Goal: Transaction & Acquisition: Subscribe to service/newsletter

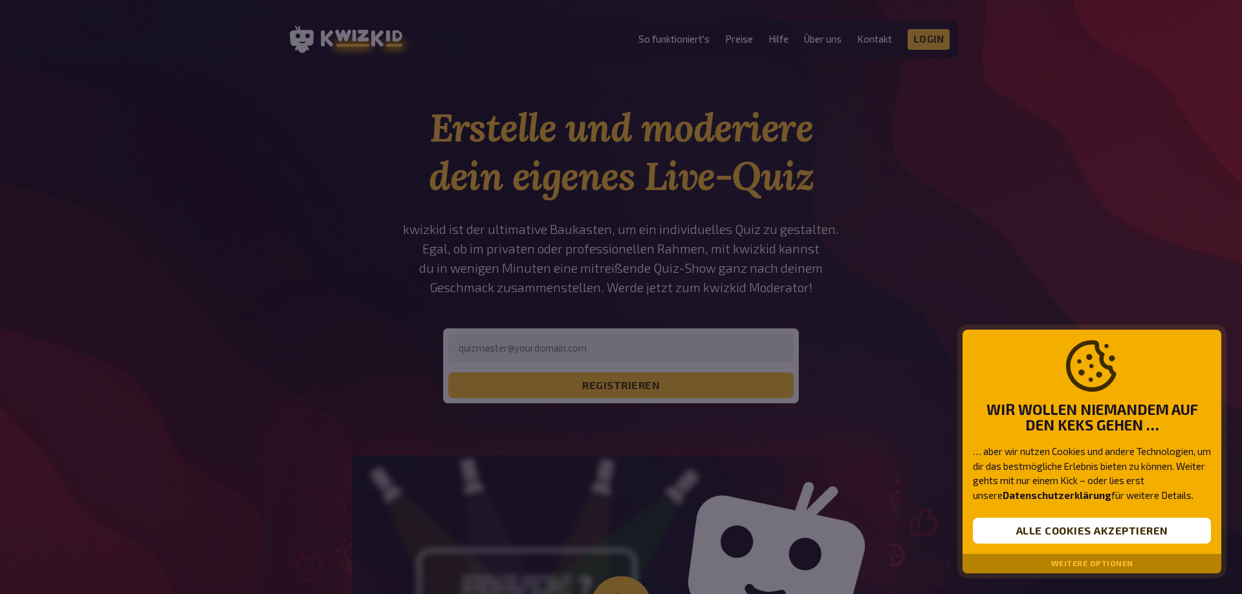
click at [720, 181] on div at bounding box center [621, 297] width 1242 height 594
click at [1111, 564] on button "Weitere Optionen" at bounding box center [1092, 563] width 82 height 9
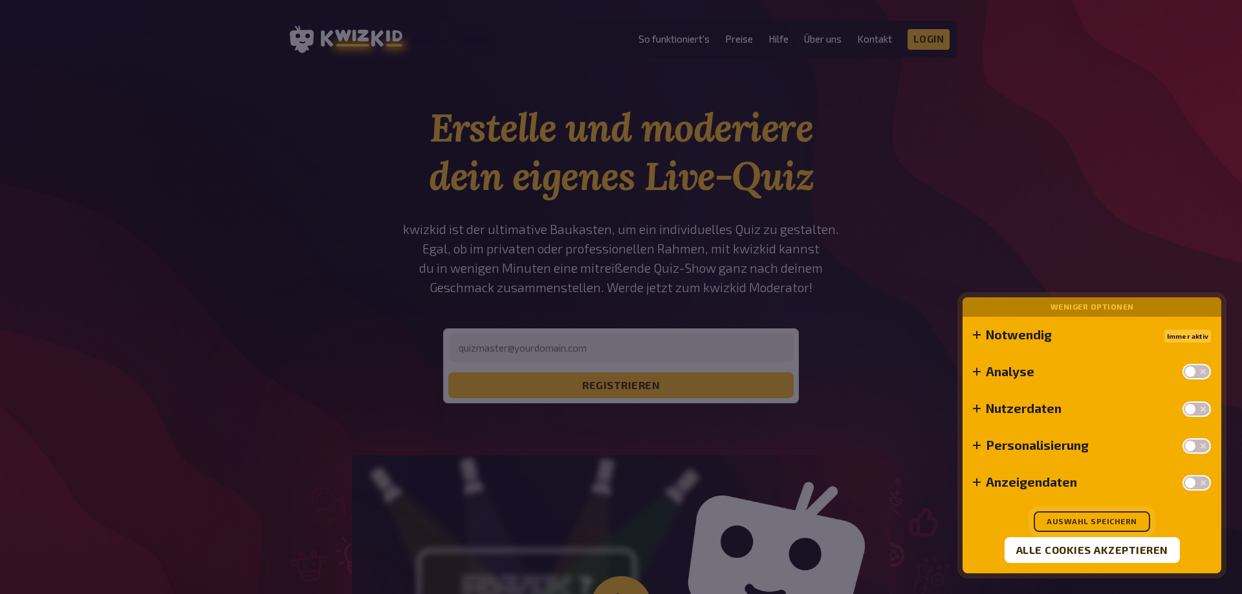
click at [1091, 517] on button "Auswahl speichern" at bounding box center [1092, 522] width 116 height 21
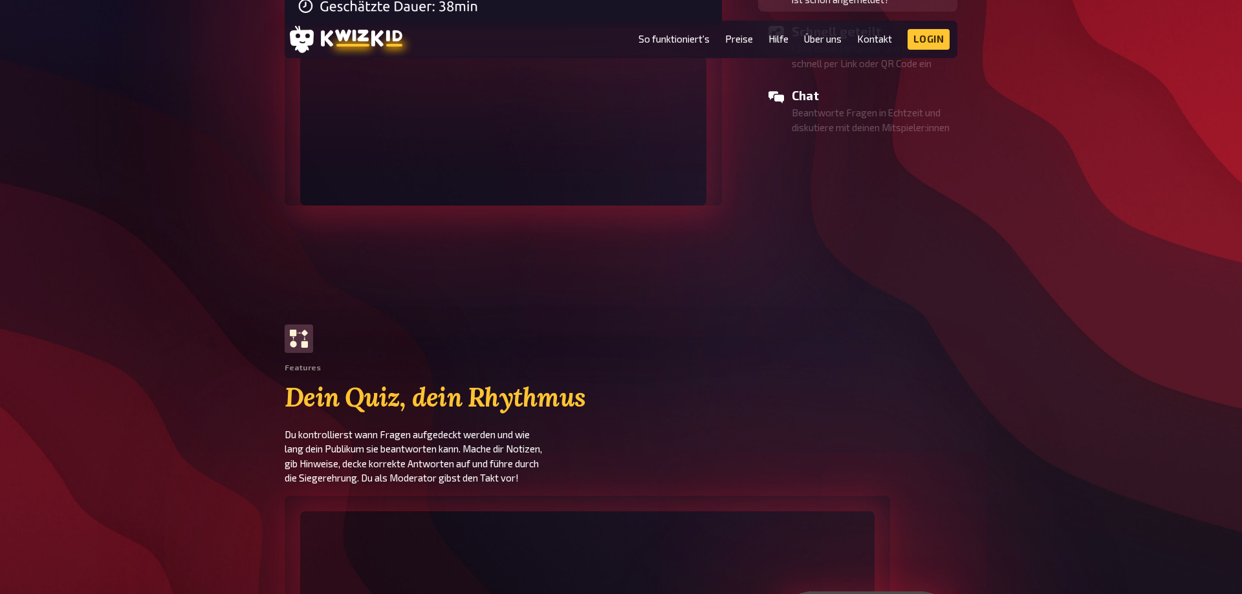
scroll to position [1319, 0]
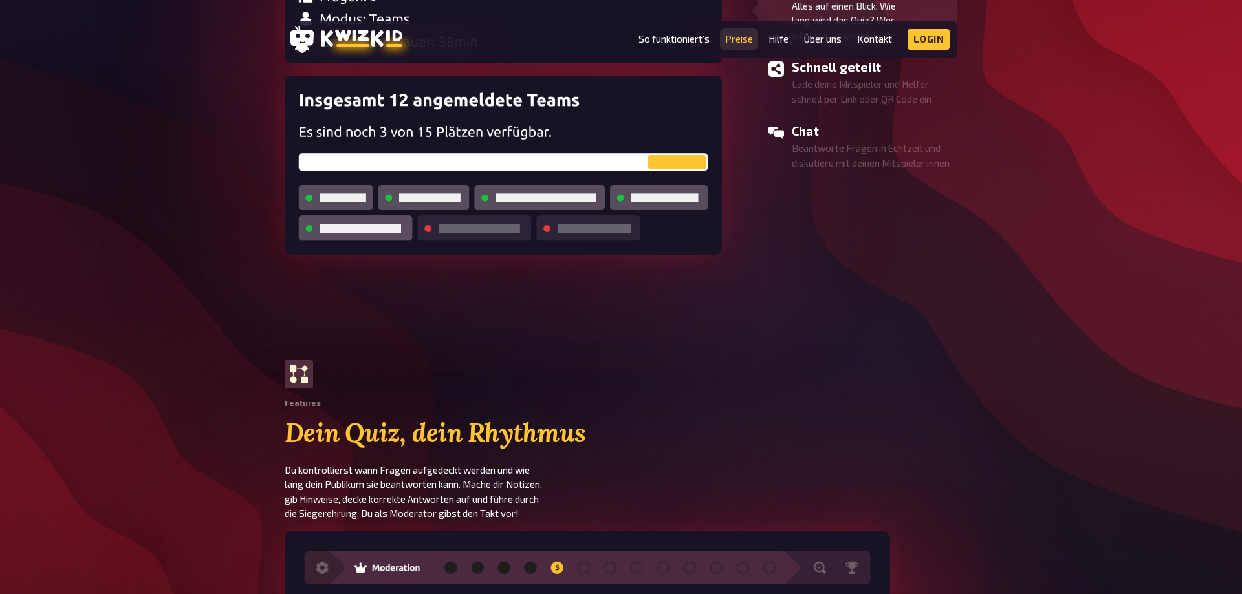
click at [741, 40] on link "Preise" at bounding box center [739, 39] width 28 height 11
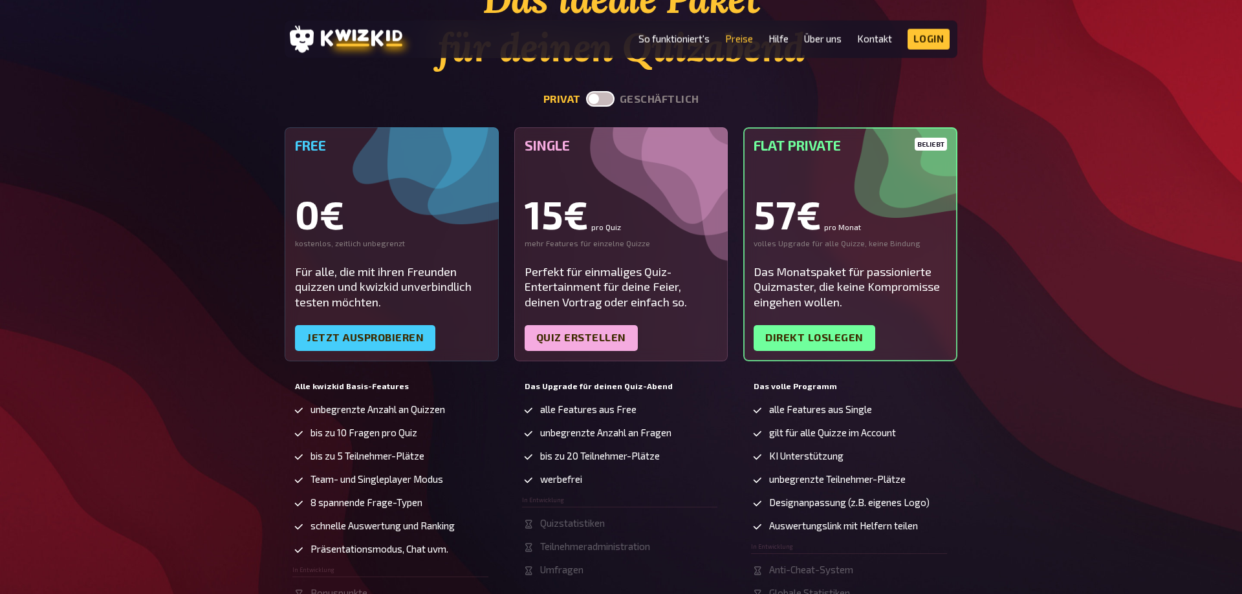
scroll to position [132, 0]
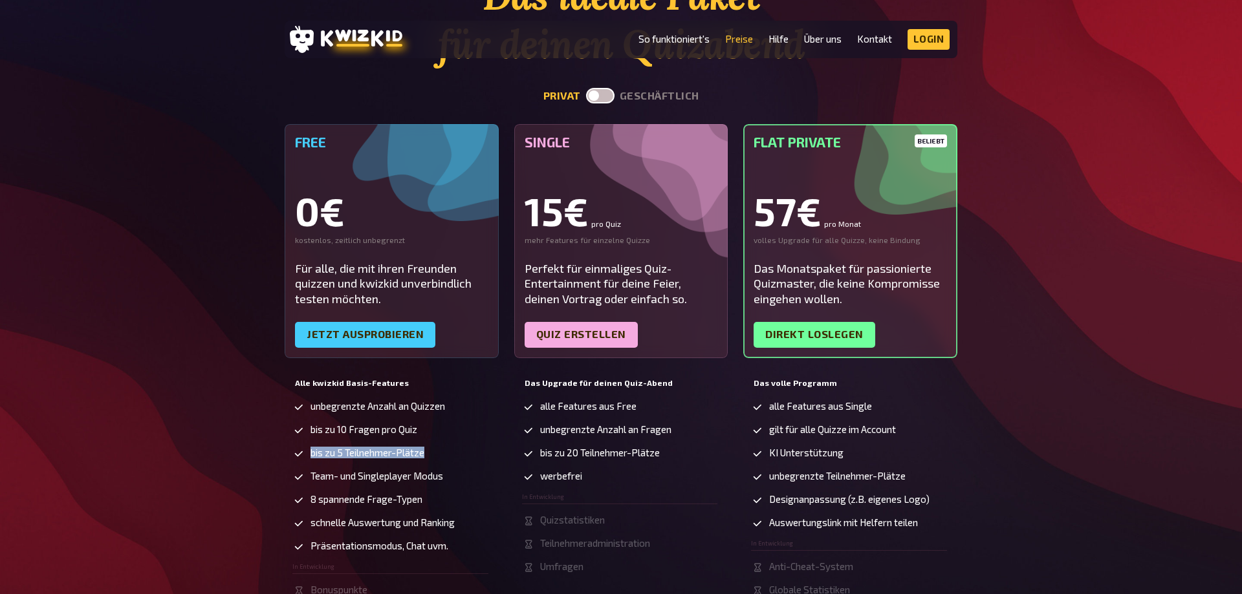
drag, startPoint x: 431, startPoint y: 455, endPoint x: 307, endPoint y: 456, distance: 124.8
click at [307, 456] on li "bis zu 5 Teilnehmer-Plätze" at bounding box center [390, 454] width 196 height 13
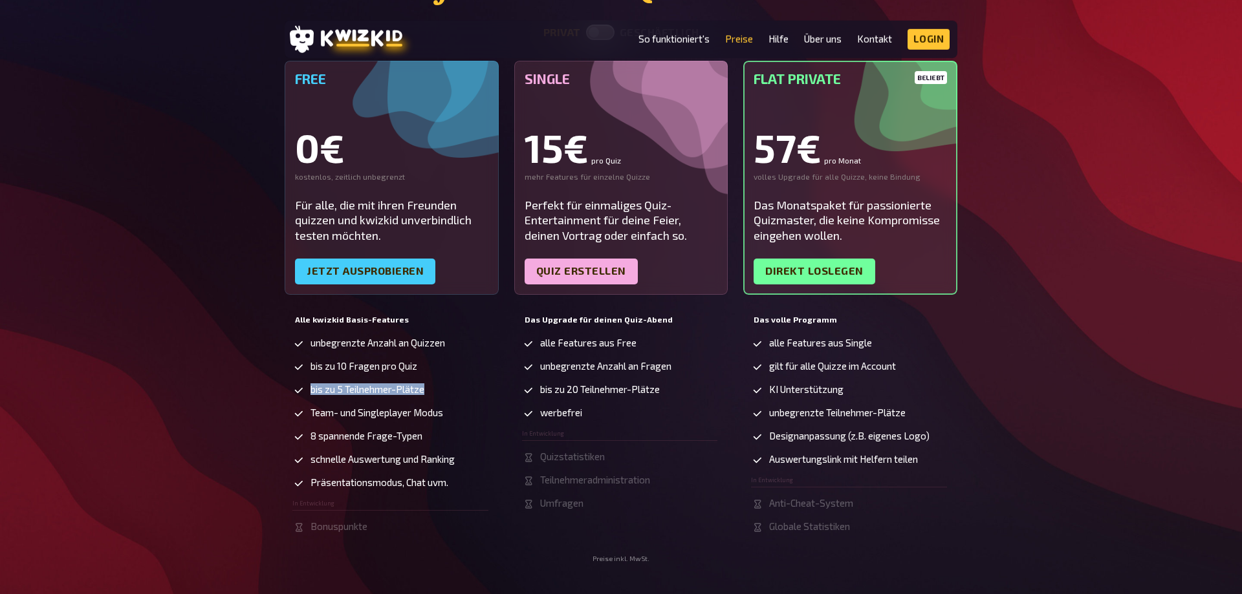
scroll to position [198, 0]
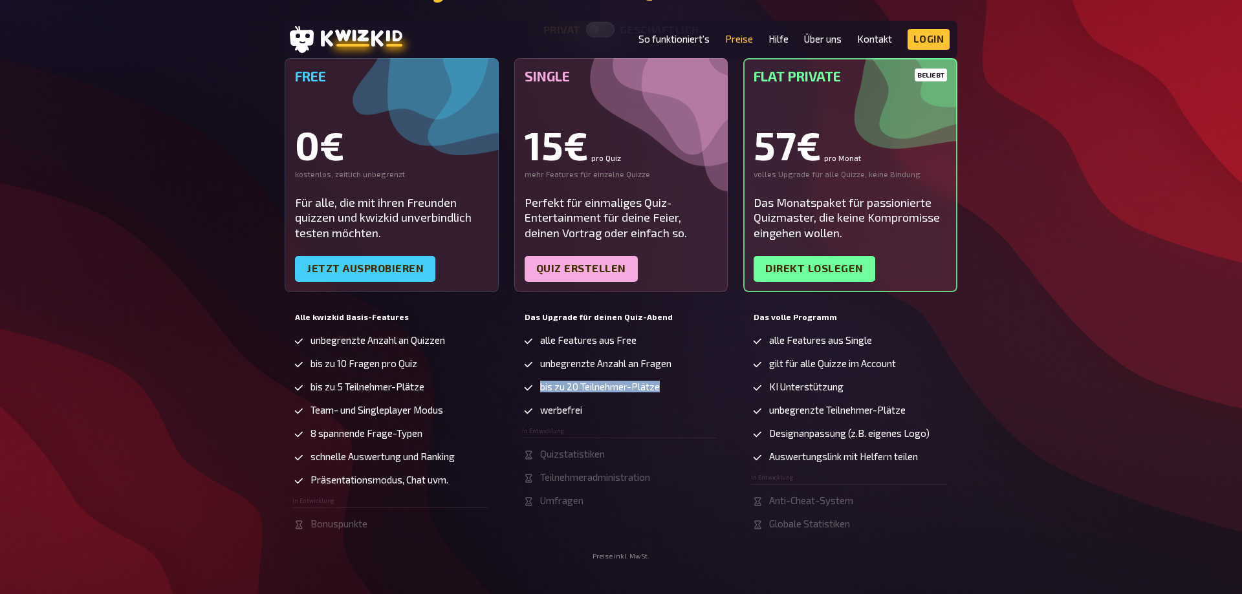
drag, startPoint x: 666, startPoint y: 387, endPoint x: 539, endPoint y: 395, distance: 126.4
click at [539, 395] on li "bis zu 20 Teilnehmer-Plätze" at bounding box center [620, 388] width 196 height 13
drag, startPoint x: 594, startPoint y: 417, endPoint x: 516, endPoint y: 320, distance: 125.1
click at [516, 320] on div "Das Upgrade für deinen Quiz-Abend alle Features aus Free unbegrenzte Anzahl an …" at bounding box center [621, 430] width 214 height 244
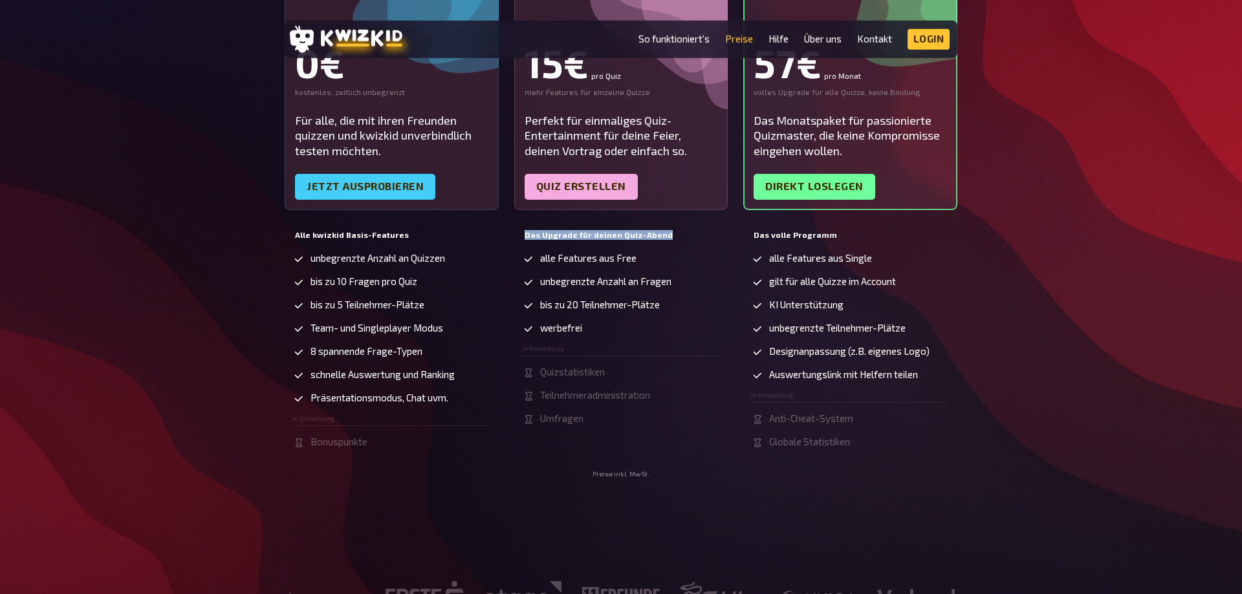
scroll to position [330, 0]
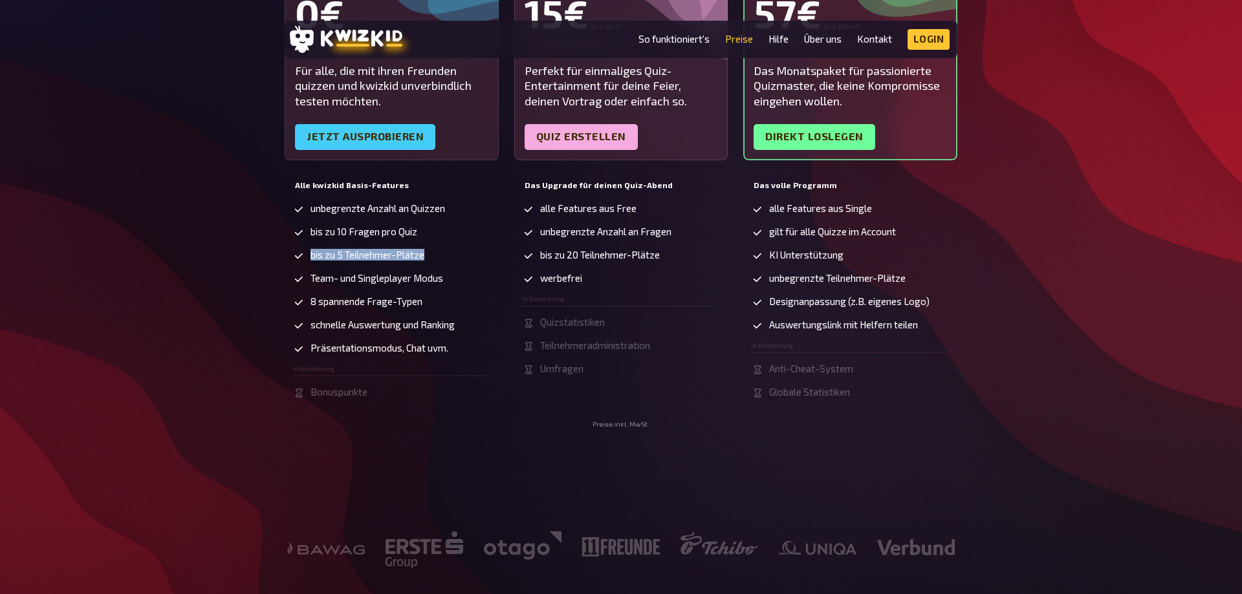
drag, startPoint x: 429, startPoint y: 260, endPoint x: 310, endPoint y: 265, distance: 118.5
click at [310, 265] on ul "unbegrenzte Anzahl an Quizzen bis zu 10 Fragen pro Quiz bis zu 5 Teilnehmer-Plä…" at bounding box center [390, 301] width 196 height 196
